Goal: Task Accomplishment & Management: Use online tool/utility

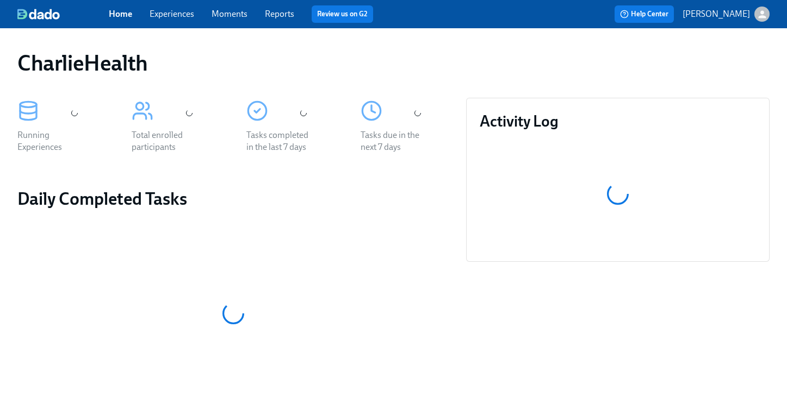
click at [171, 21] on div "Home Experiences Moments Reports Review us on G2" at bounding box center [274, 13] width 331 height 17
click at [173, 18] on link "Experiences" at bounding box center [172, 14] width 45 height 10
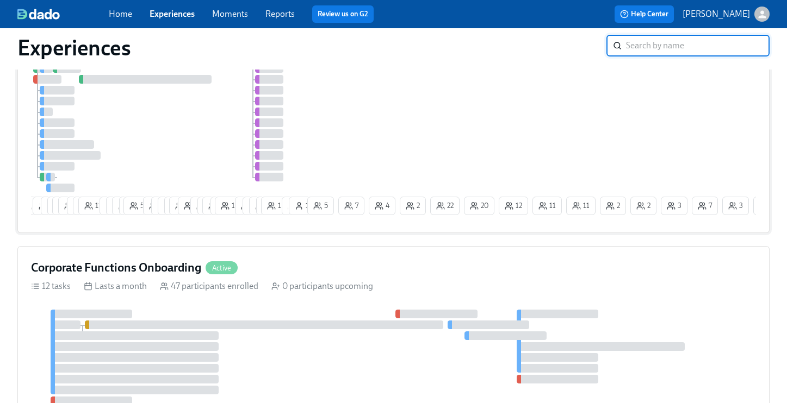
scroll to position [11, 0]
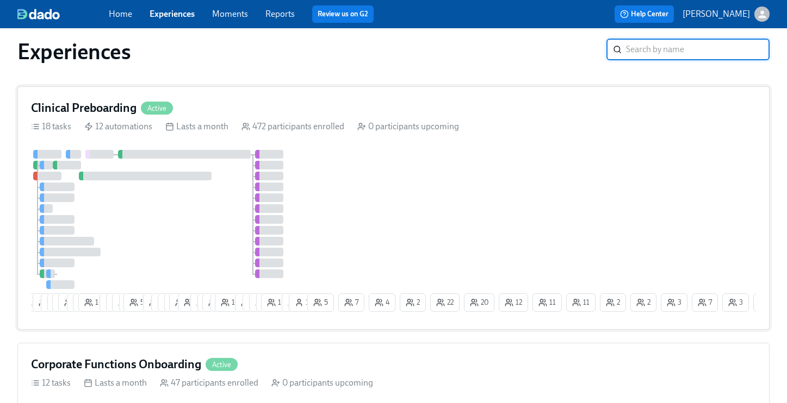
click at [92, 102] on h4 "Clinical Preboarding" at bounding box center [83, 108] width 105 height 16
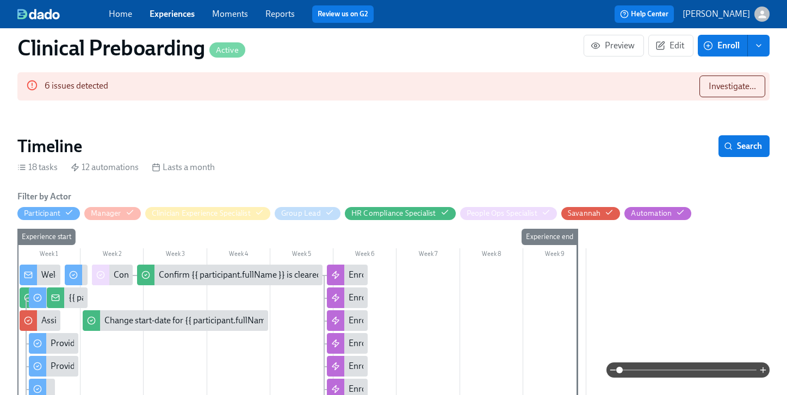
scroll to position [0, 12881]
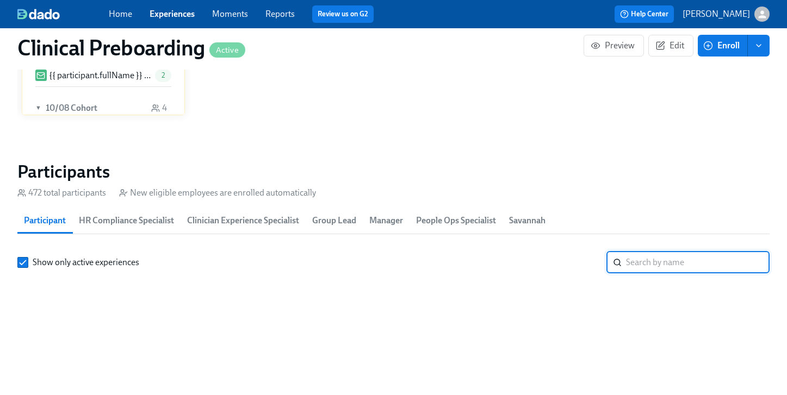
paste input "[PERSON_NAME] [PERSON_NAME]"
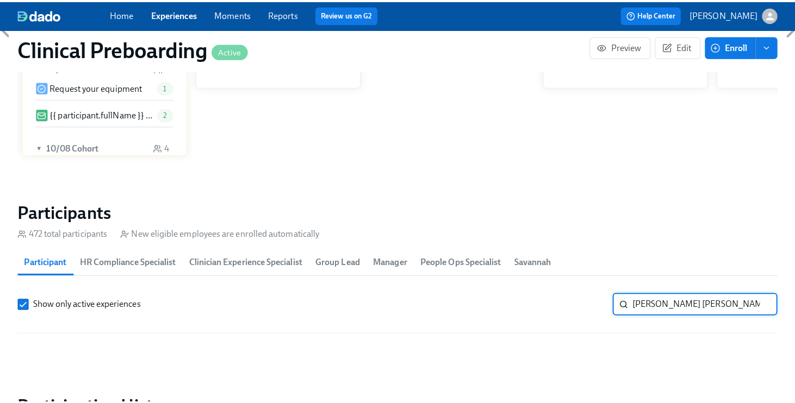
scroll to position [1072, 0]
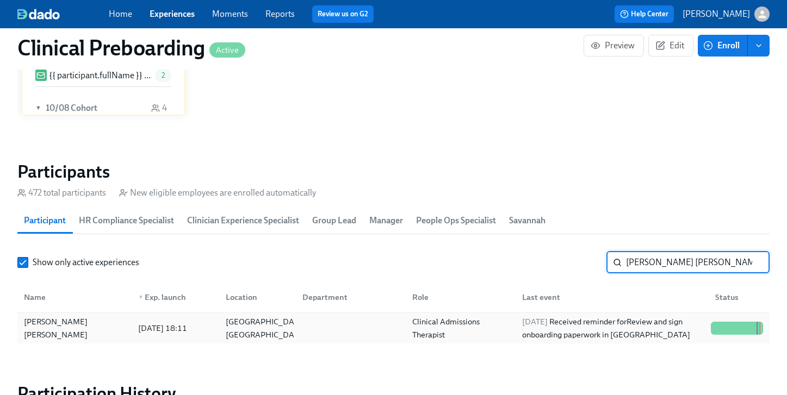
type input "[PERSON_NAME] [PERSON_NAME]"
click at [750, 325] on div at bounding box center [750, 328] width 1 height 13
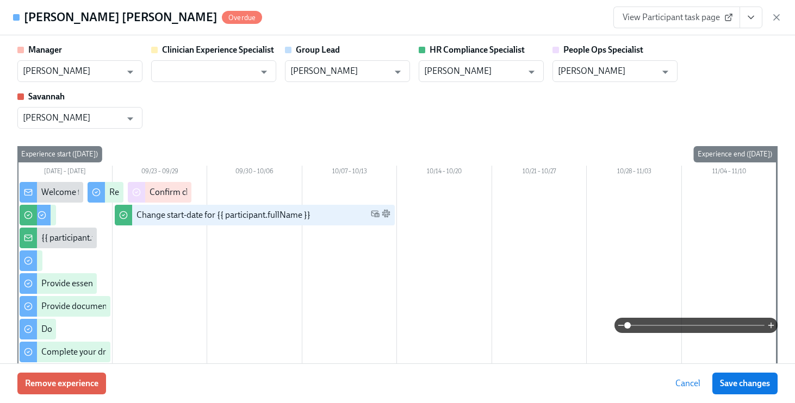
click at [749, 18] on icon "View task page" at bounding box center [750, 17] width 11 height 11
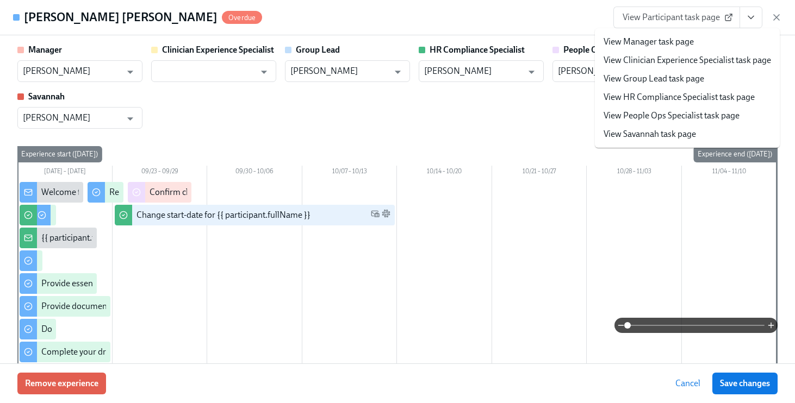
click at [679, 122] on li "View People Ops Specialist task page" at bounding box center [687, 116] width 185 height 18
click at [639, 120] on link "View People Ops Specialist task page" at bounding box center [672, 116] width 136 height 12
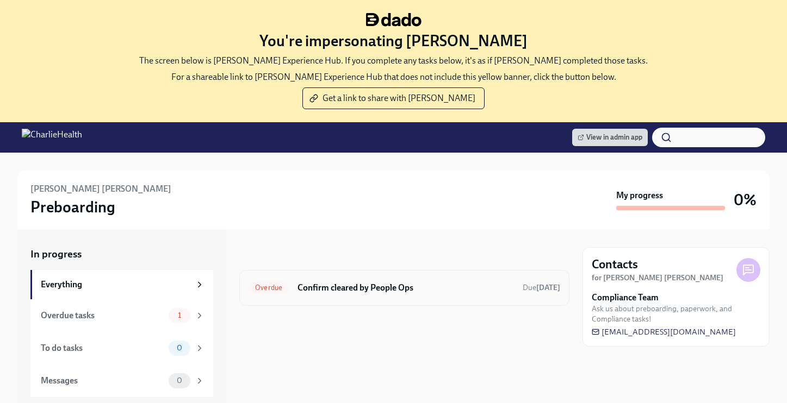
click at [366, 288] on h6 "Confirm cleared by People Ops" at bounding box center [405, 288] width 216 height 12
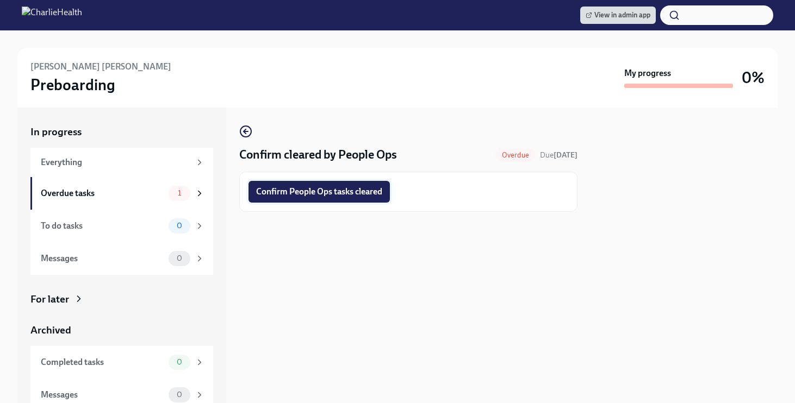
click at [354, 197] on button "Confirm People Ops tasks cleared" at bounding box center [318, 192] width 141 height 22
